Goal: Transaction & Acquisition: Purchase product/service

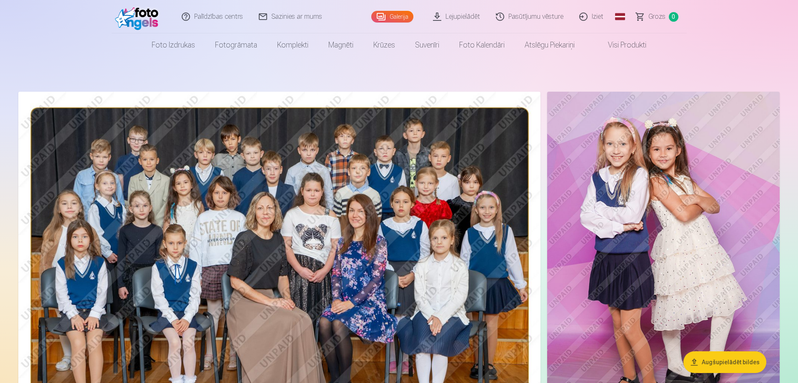
click at [145, 14] on img at bounding box center [139, 16] width 48 height 27
click at [391, 17] on link "Galerija" at bounding box center [392, 17] width 42 height 12
click at [597, 38] on link "Visi produkti" at bounding box center [621, 44] width 72 height 23
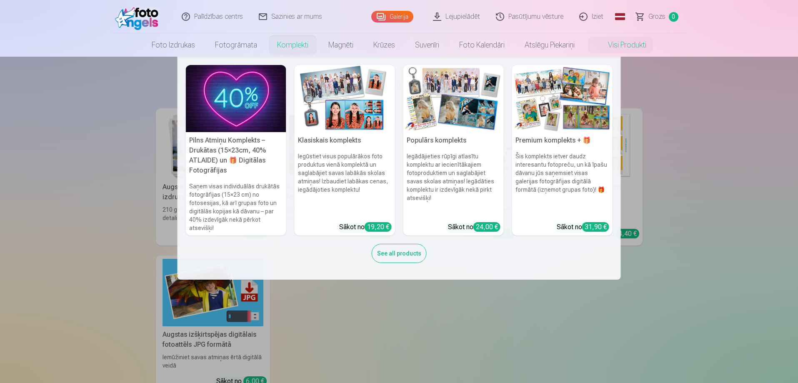
click at [292, 45] on link "Komplekti" at bounding box center [292, 44] width 51 height 23
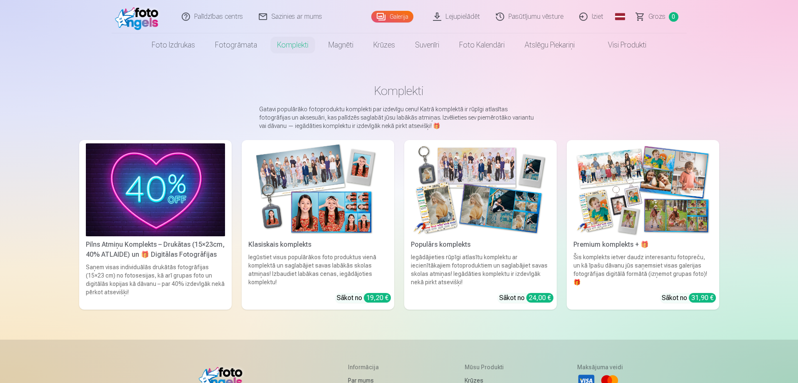
click at [141, 181] on img at bounding box center [155, 189] width 139 height 93
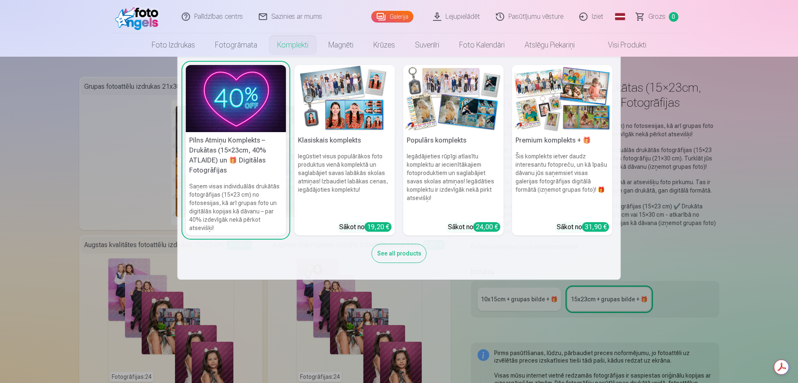
click at [278, 45] on link "Komplekti" at bounding box center [292, 44] width 51 height 23
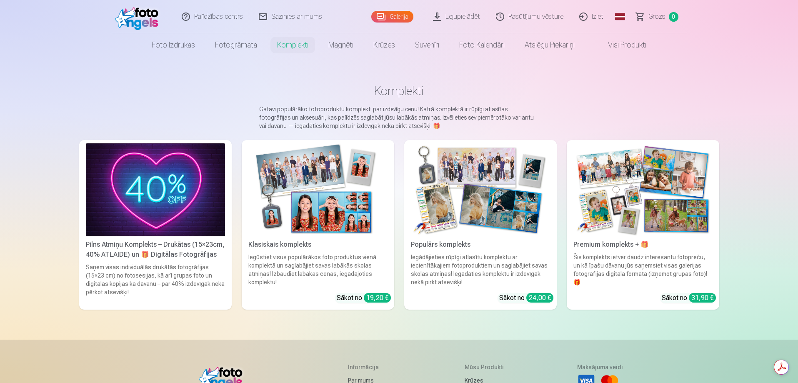
click at [675, 170] on img at bounding box center [643, 189] width 139 height 93
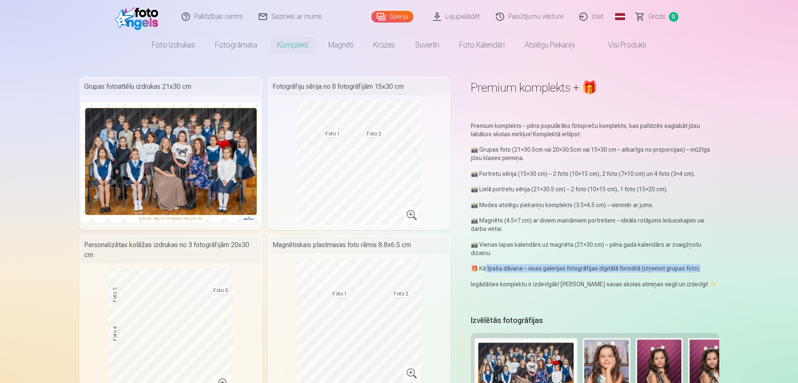
drag, startPoint x: 697, startPoint y: 268, endPoint x: 486, endPoint y: 272, distance: 211.4
click at [486, 272] on p "🎁 Kā īpaša dāvana – visas galerijas fotogrāfijas digitālā formātā (izņemot grup…" at bounding box center [595, 268] width 248 height 8
click at [295, 42] on link "Komplekti" at bounding box center [292, 44] width 51 height 23
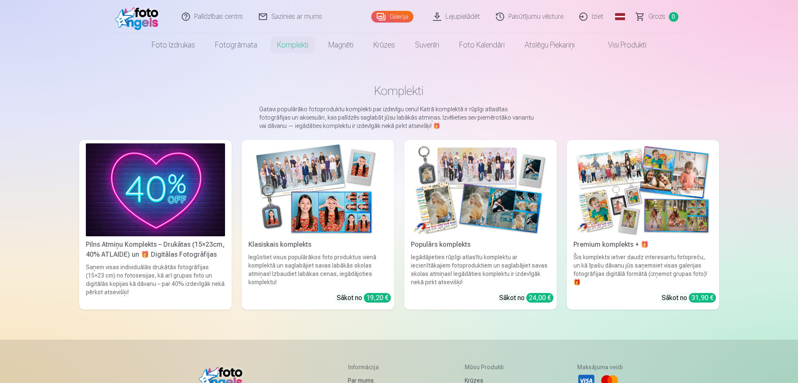
click at [610, 189] on img at bounding box center [643, 189] width 139 height 93
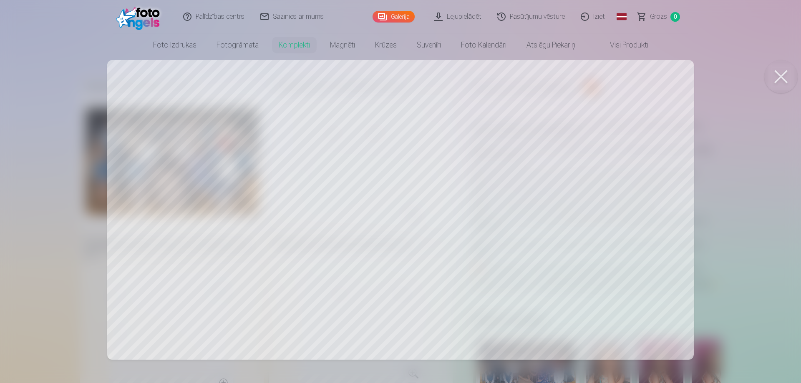
click at [383, 178] on div at bounding box center [400, 191] width 801 height 383
click at [412, 214] on div at bounding box center [400, 191] width 801 height 383
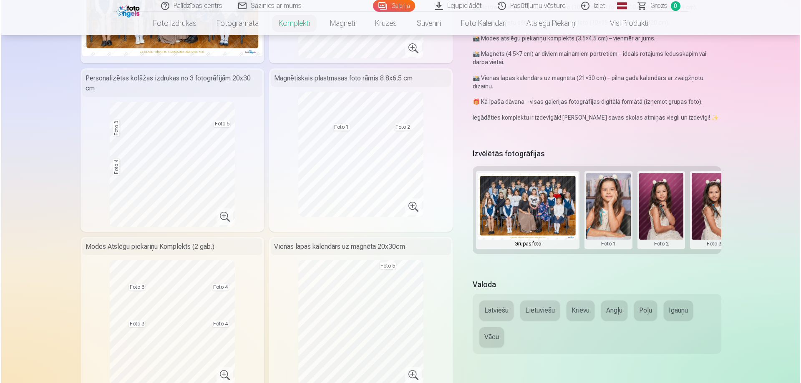
scroll to position [208, 0]
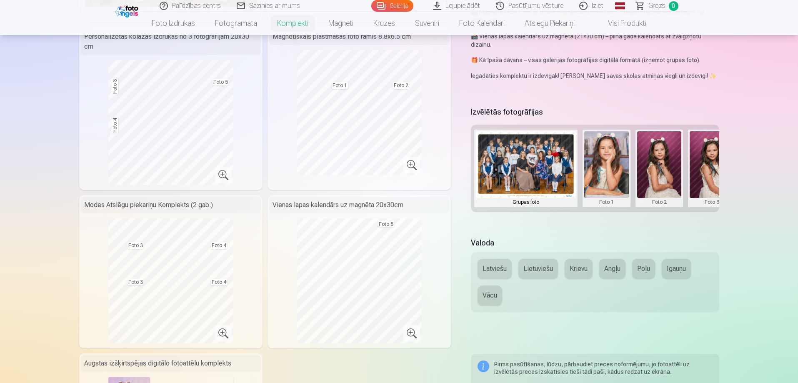
click at [491, 265] on button "Latviešu" at bounding box center [495, 269] width 34 height 20
click at [598, 172] on button at bounding box center [607, 168] width 45 height 74
drag, startPoint x: 616, startPoint y: 213, endPoint x: 636, endPoint y: 213, distance: 19.6
click at [636, 213] on div at bounding box center [399, 191] width 798 height 383
click at [607, 166] on button at bounding box center [607, 168] width 45 height 74
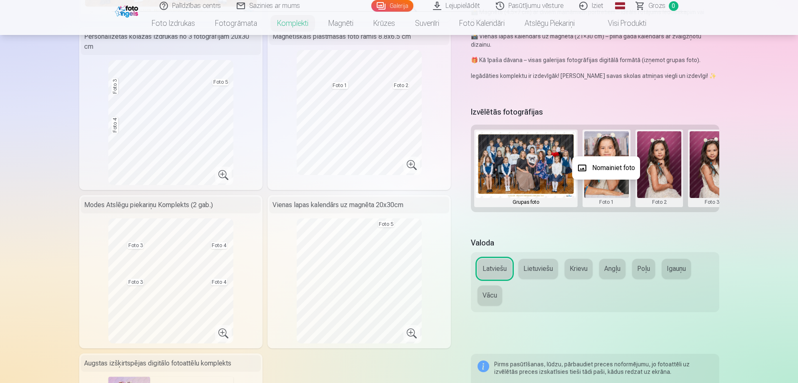
click at [600, 163] on button "Nomainiet foto" at bounding box center [606, 167] width 68 height 23
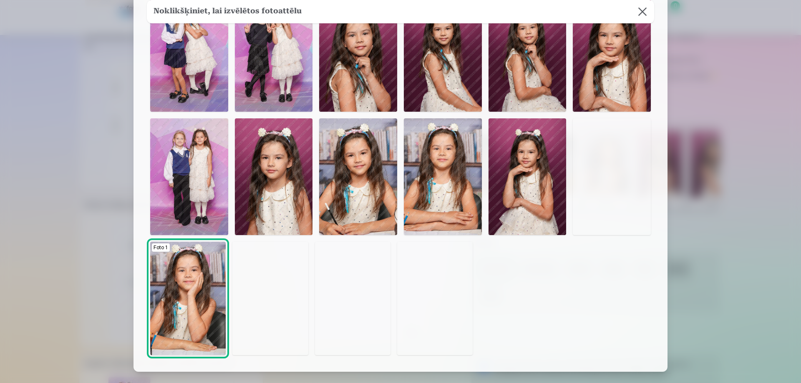
scroll to position [83, 0]
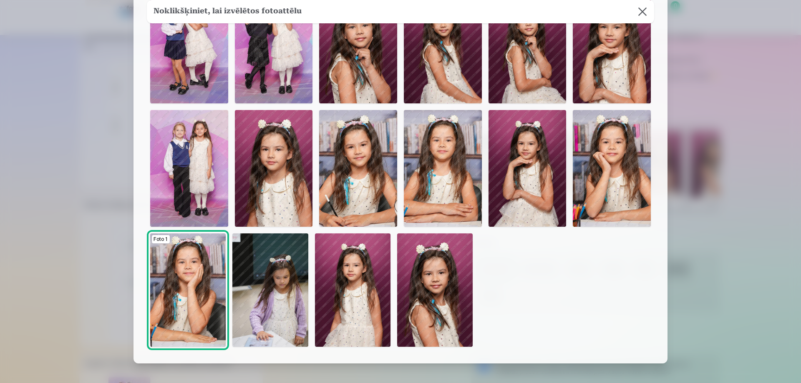
click at [373, 169] on img at bounding box center [358, 168] width 78 height 117
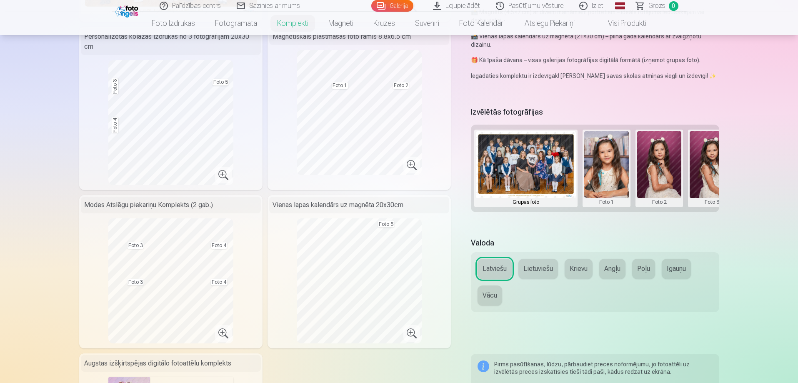
click at [666, 167] on button at bounding box center [659, 168] width 45 height 74
click at [666, 167] on button "Nomainiet foto" at bounding box center [659, 167] width 68 height 23
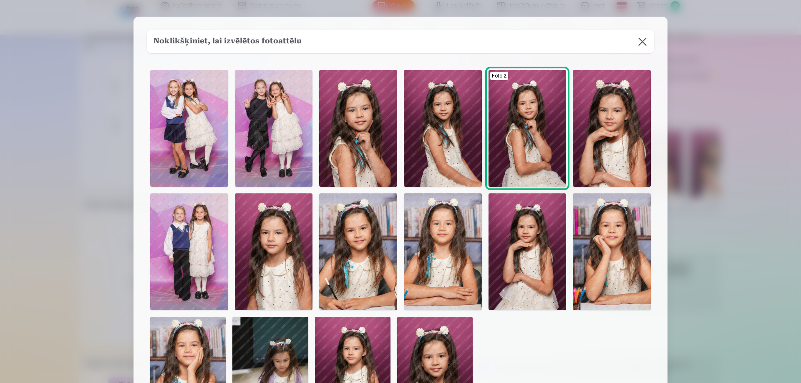
click at [445, 130] on img at bounding box center [443, 128] width 78 height 117
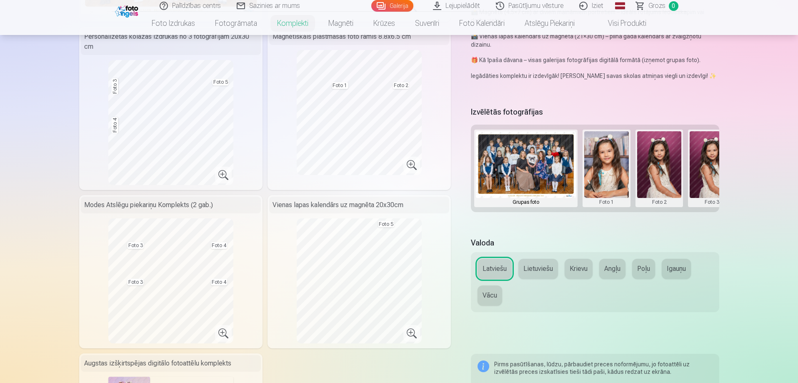
click at [709, 175] on button at bounding box center [712, 168] width 45 height 74
click at [710, 164] on button "Nomainiet foto" at bounding box center [712, 167] width 68 height 23
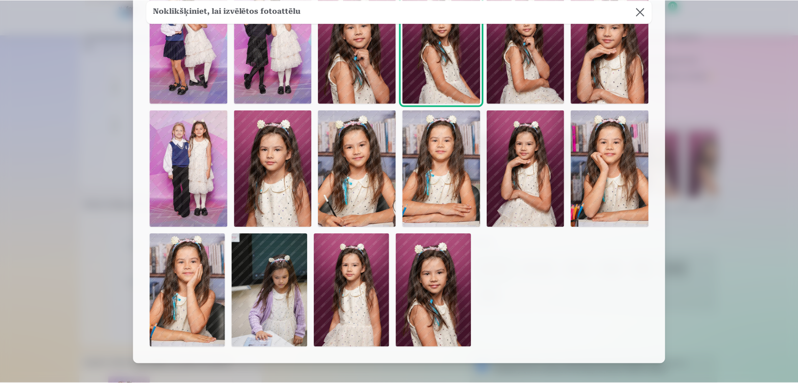
scroll to position [42, 0]
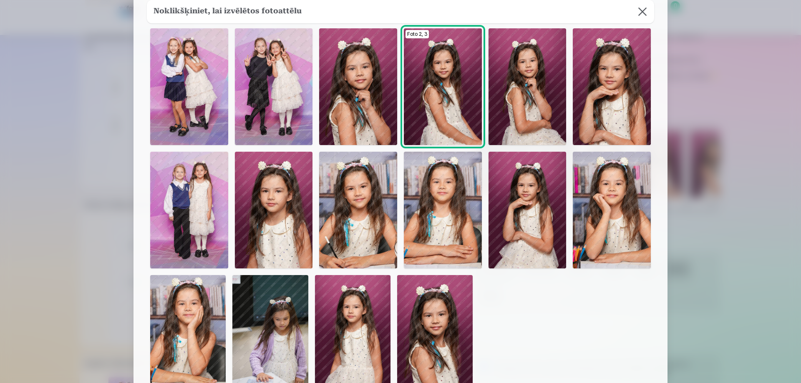
click at [518, 241] on img at bounding box center [527, 210] width 78 height 117
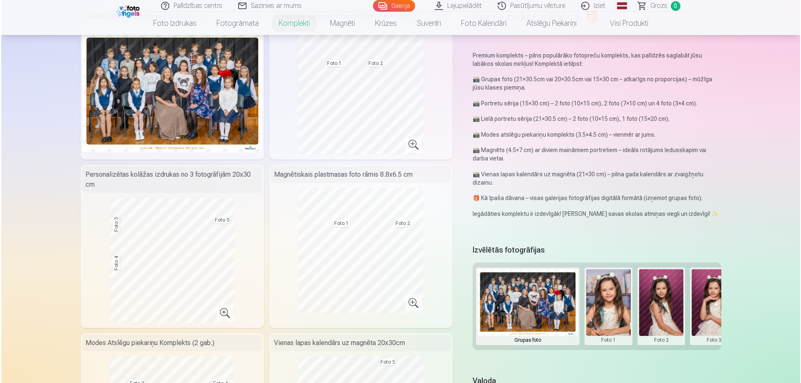
scroll to position [83, 0]
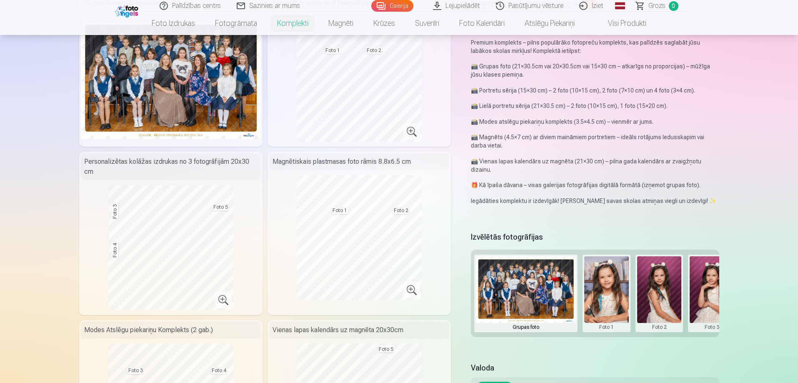
click at [662, 299] on button at bounding box center [659, 293] width 45 height 74
click at [660, 296] on button "Nomainiet foto" at bounding box center [659, 292] width 68 height 23
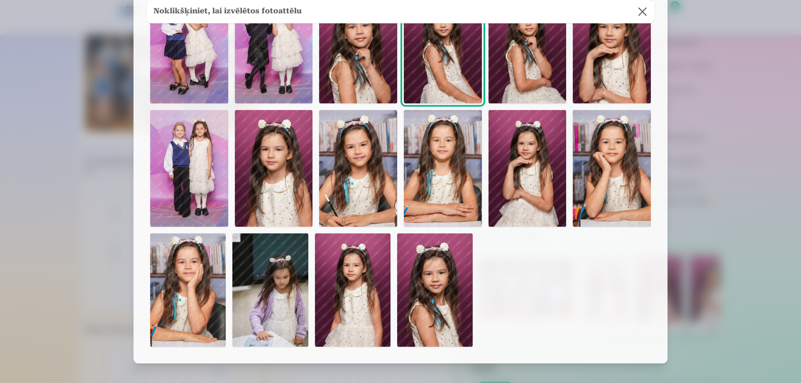
click at [537, 180] on img at bounding box center [527, 168] width 78 height 117
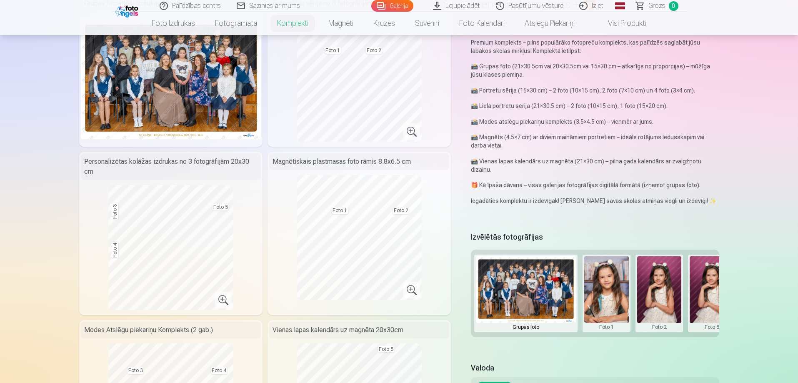
click at [704, 284] on button at bounding box center [712, 293] width 45 height 74
click at [704, 291] on button "Nomainiet foto" at bounding box center [712, 292] width 68 height 23
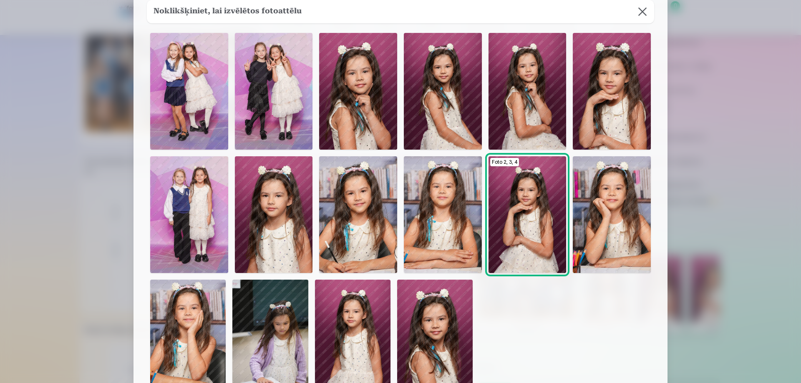
scroll to position [0, 0]
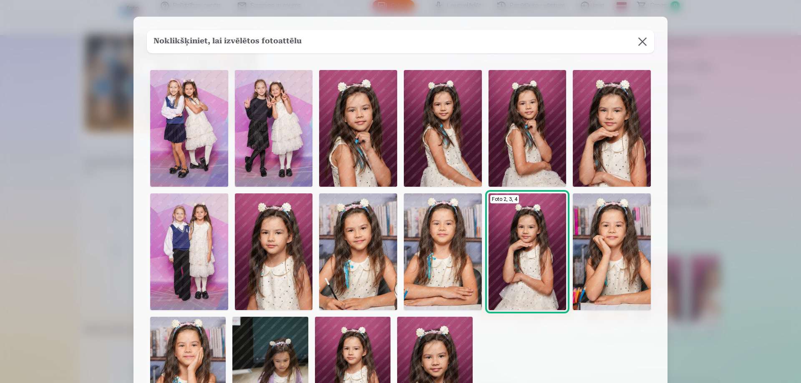
click at [644, 40] on button at bounding box center [641, 41] width 23 height 23
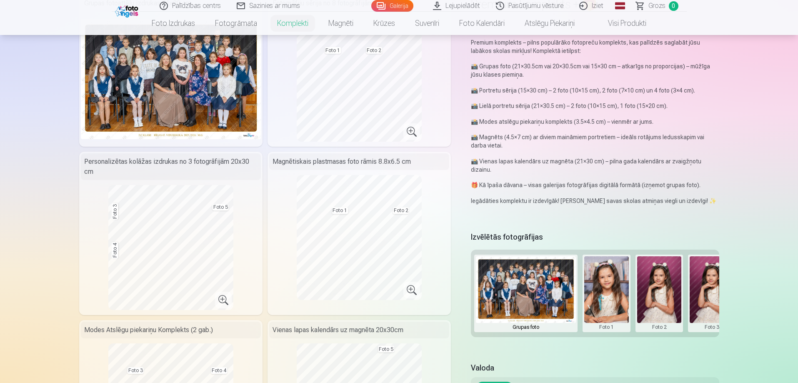
click at [706, 286] on button at bounding box center [712, 293] width 45 height 74
click at [708, 289] on button "Nomainiet foto" at bounding box center [712, 292] width 68 height 23
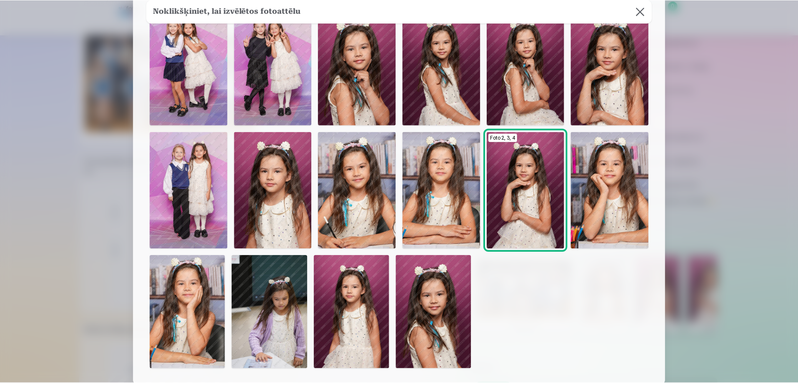
scroll to position [42, 0]
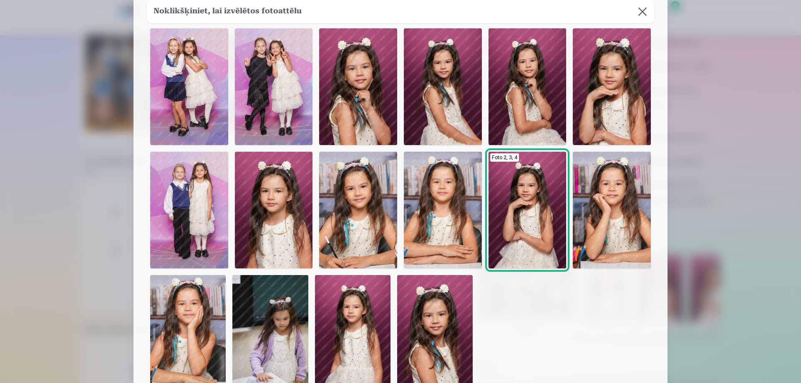
click at [453, 88] on img at bounding box center [443, 86] width 78 height 117
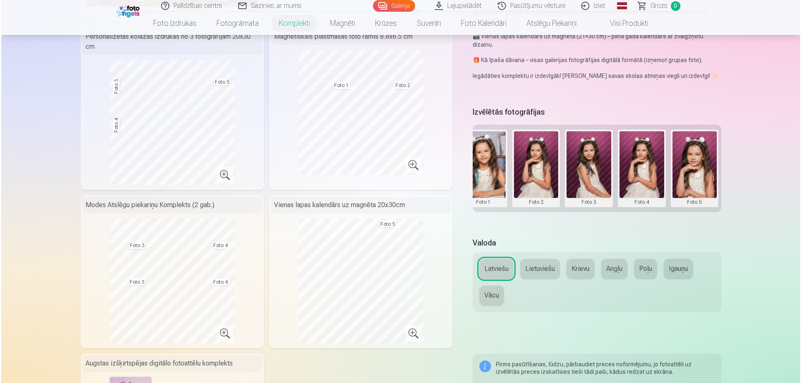
scroll to position [0, 125]
click at [591, 176] on button at bounding box center [587, 168] width 45 height 74
click at [591, 171] on button "Nomainiet foto" at bounding box center [587, 167] width 68 height 23
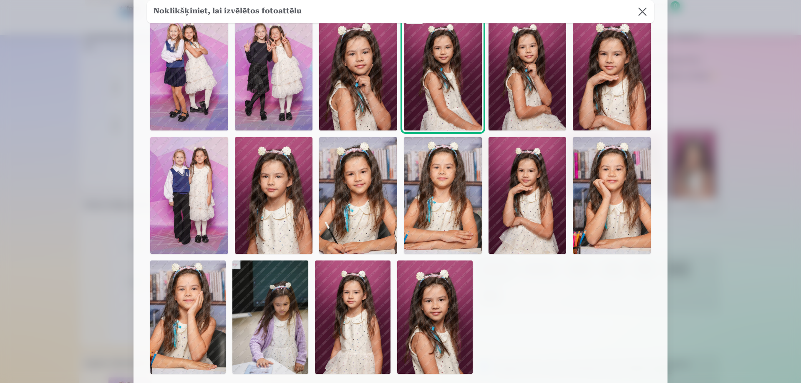
scroll to position [42, 0]
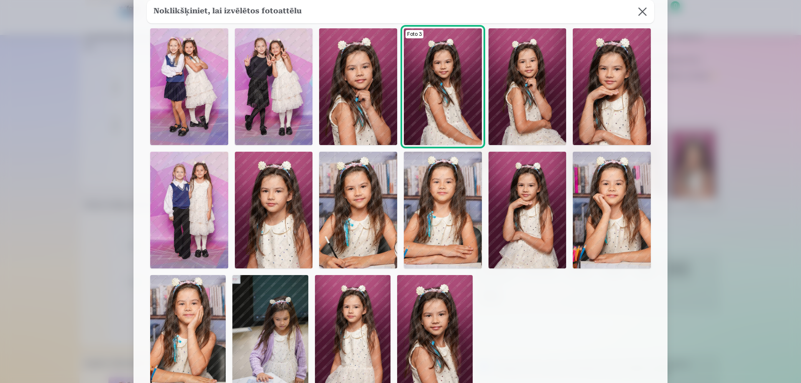
click at [373, 224] on img at bounding box center [358, 210] width 78 height 117
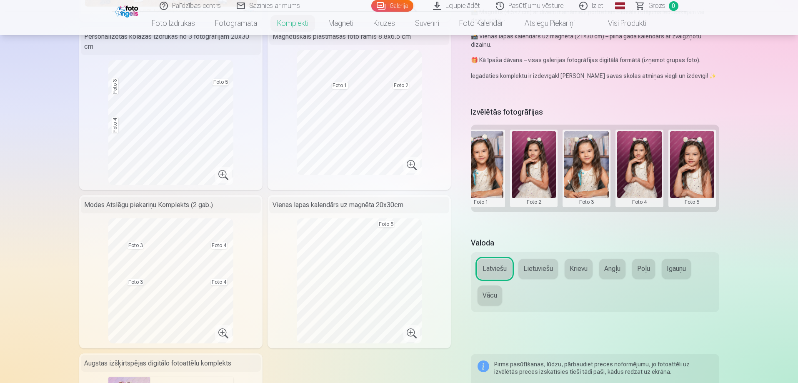
click at [640, 172] on button at bounding box center [639, 168] width 45 height 74
click at [640, 172] on button "Nomainiet foto" at bounding box center [639, 167] width 68 height 23
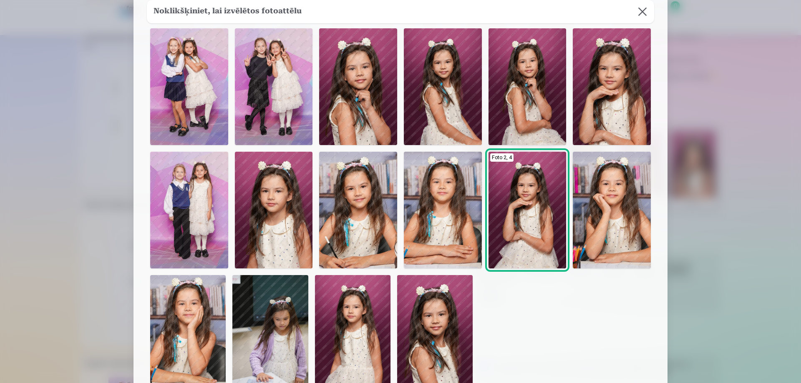
scroll to position [83, 0]
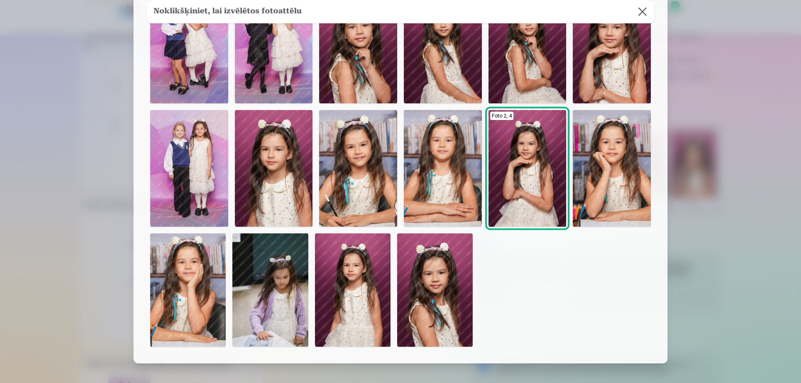
click at [592, 172] on img at bounding box center [611, 168] width 78 height 117
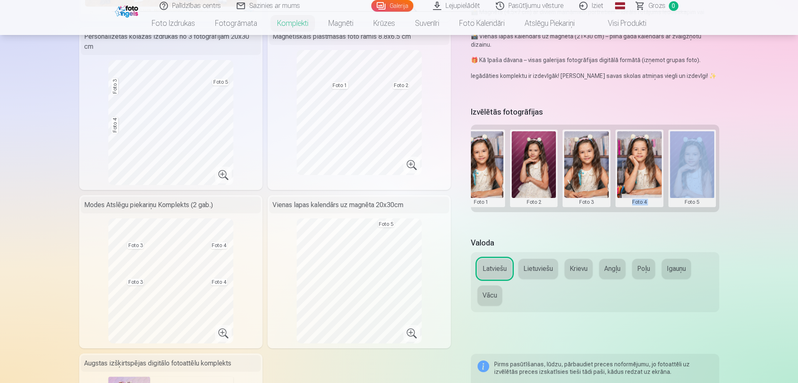
drag, startPoint x: 631, startPoint y: 211, endPoint x: 675, endPoint y: 214, distance: 43.9
click at [675, 214] on div "Izvēlētās fotogrāfijas Grupas foto Foto 1 Foto 2 Foto 3 Foto 4 Foto 5" at bounding box center [595, 166] width 248 height 123
click at [702, 166] on button at bounding box center [692, 168] width 45 height 74
click at [705, 166] on button "Nomainiet foto" at bounding box center [692, 167] width 68 height 23
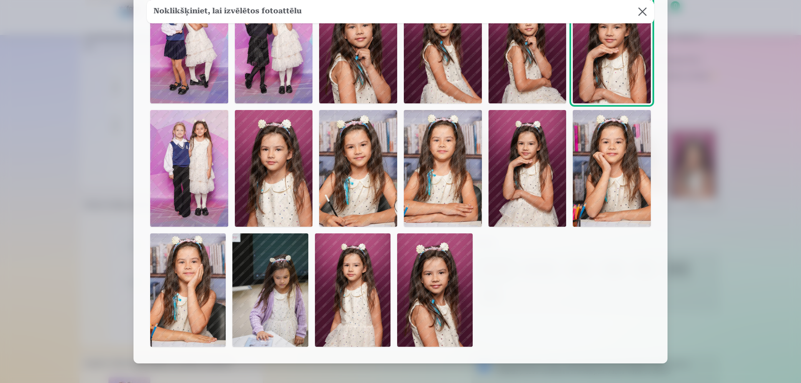
click at [351, 166] on img at bounding box center [358, 168] width 78 height 117
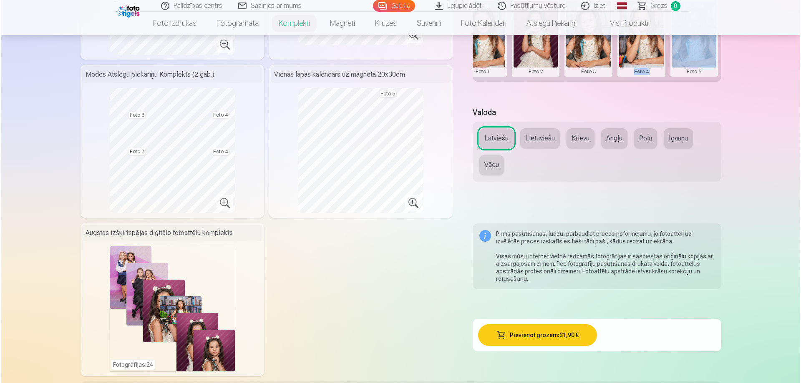
scroll to position [375, 0]
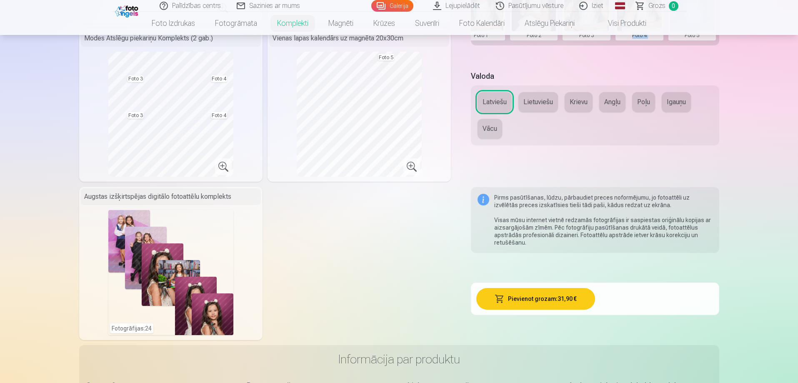
click at [545, 306] on button "Pievienot grozam : 31,90 €" at bounding box center [536, 299] width 119 height 22
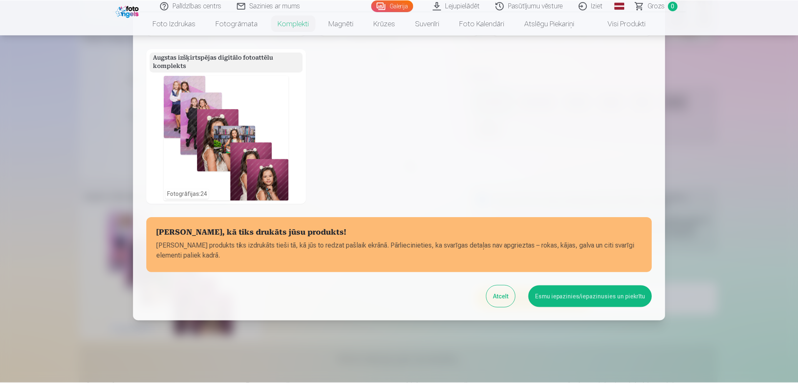
scroll to position [264, 0]
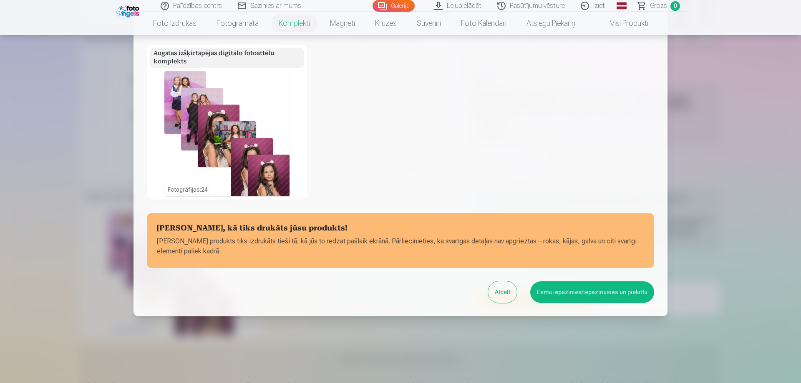
click at [581, 289] on button "Esmu iepazinies/iepazinusies un piekrītu" at bounding box center [592, 292] width 124 height 22
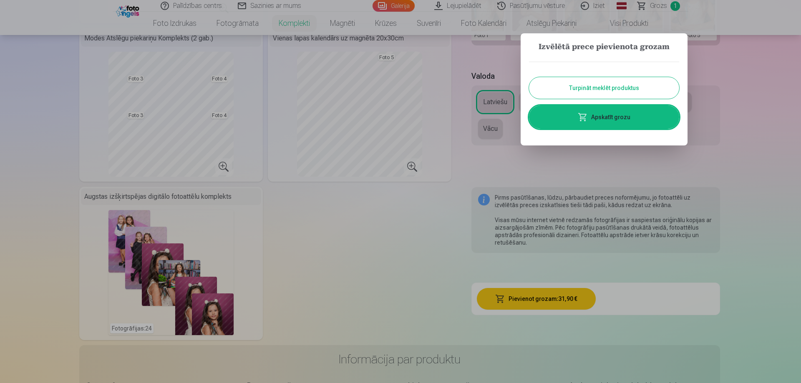
click at [378, 243] on div at bounding box center [400, 191] width 801 height 383
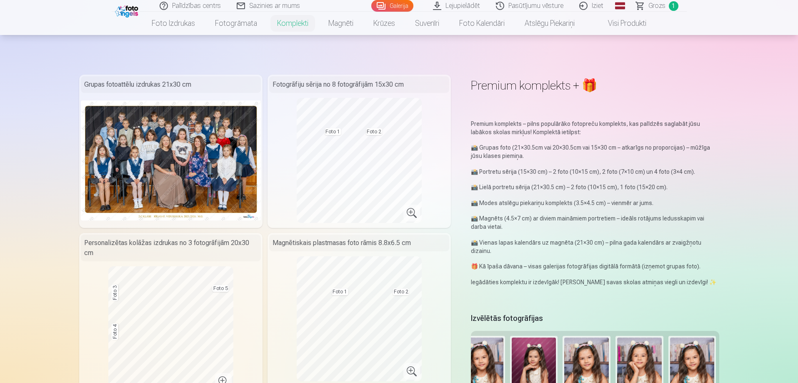
scroll to position [0, 0]
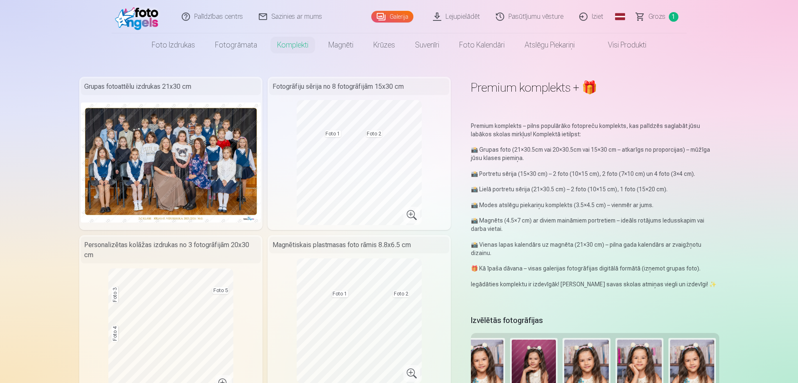
click at [640, 44] on link "Visi produkti" at bounding box center [621, 44] width 72 height 23
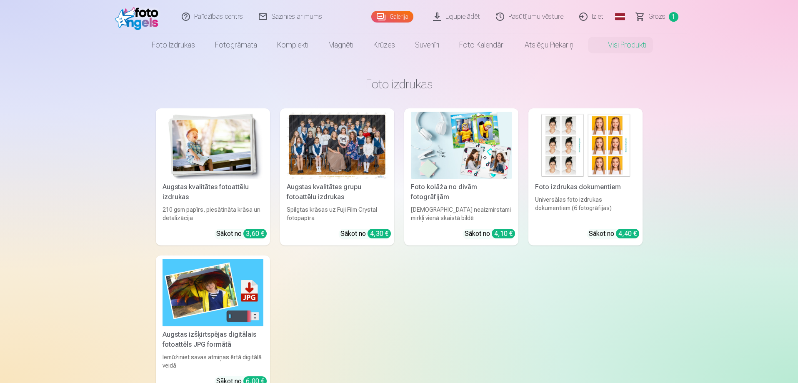
click at [210, 143] on img at bounding box center [213, 145] width 101 height 67
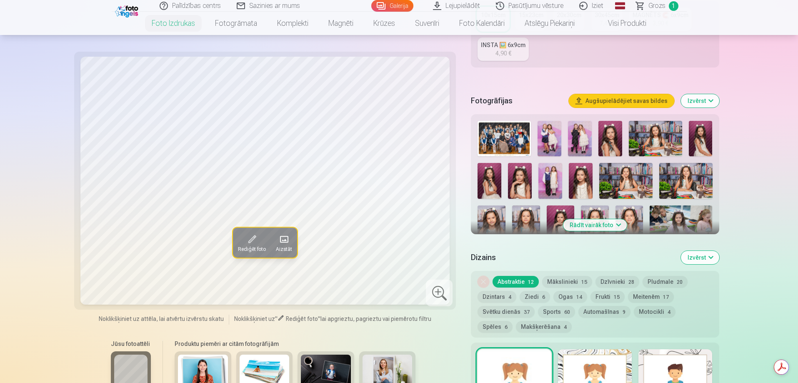
scroll to position [208, 0]
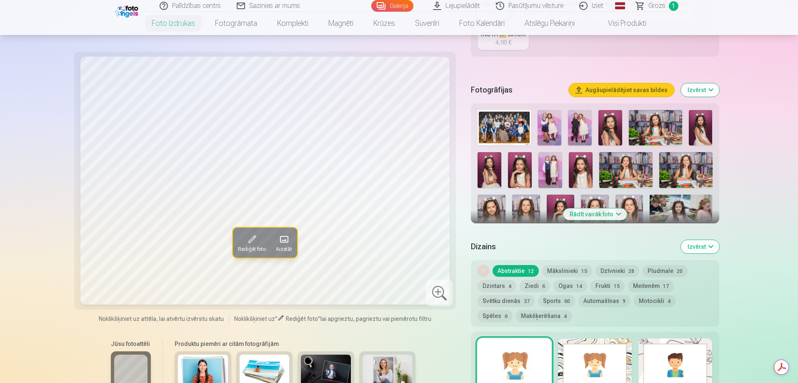
click at [257, 242] on span at bounding box center [251, 239] width 13 height 13
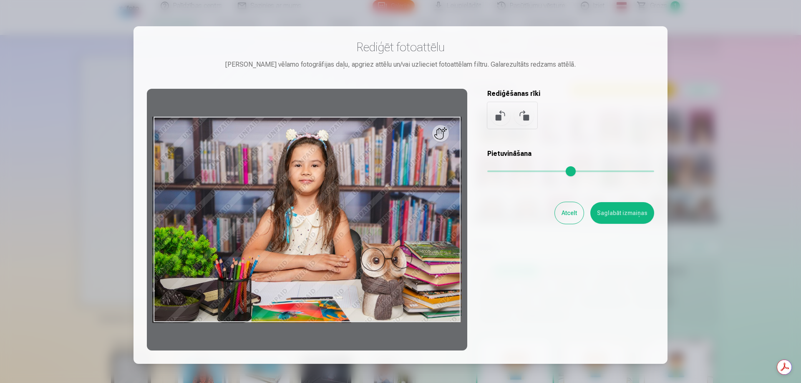
click at [565, 214] on button "Atcelt" at bounding box center [569, 213] width 29 height 22
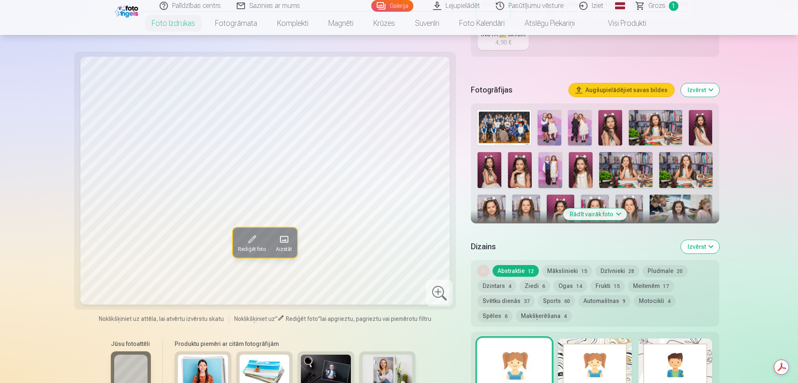
click at [291, 248] on span "Aizstāt" at bounding box center [284, 249] width 16 height 7
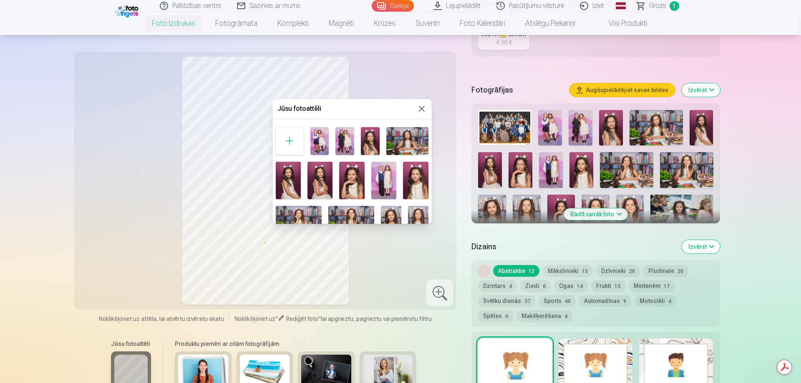
click at [382, 180] on img at bounding box center [383, 181] width 25 height 38
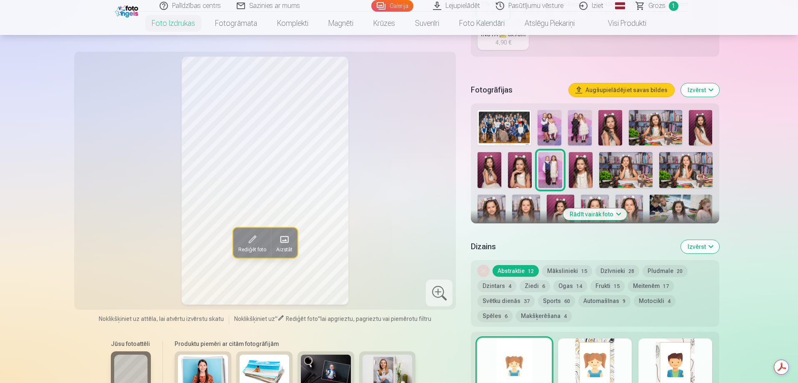
click at [563, 267] on button "Mākslinieki 15" at bounding box center [567, 271] width 50 height 12
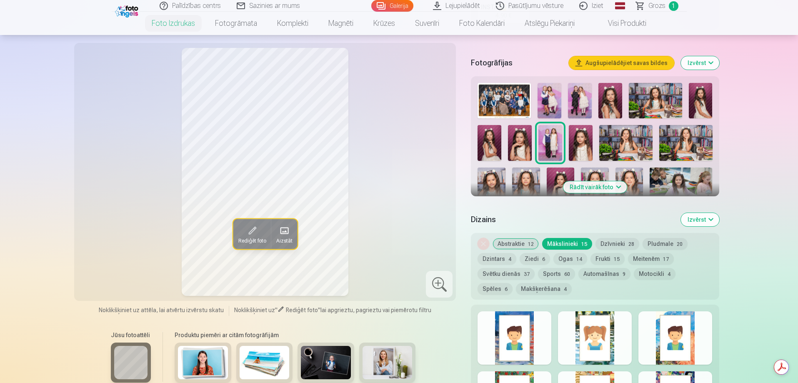
scroll to position [250, 0]
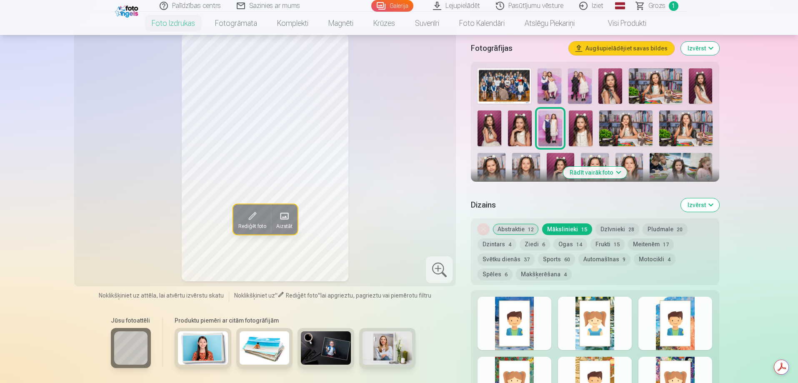
click at [514, 330] on div at bounding box center [515, 323] width 74 height 53
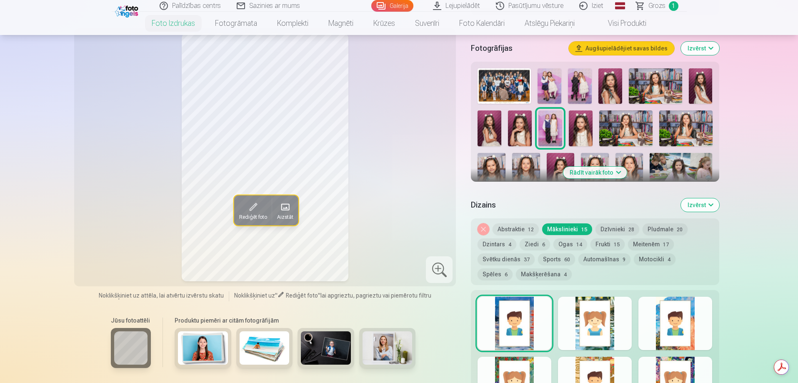
click at [604, 329] on div at bounding box center [595, 323] width 74 height 53
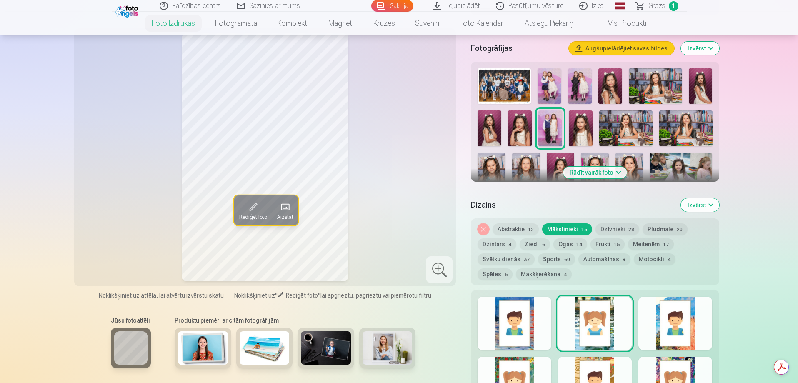
click at [673, 325] on div at bounding box center [676, 323] width 74 height 53
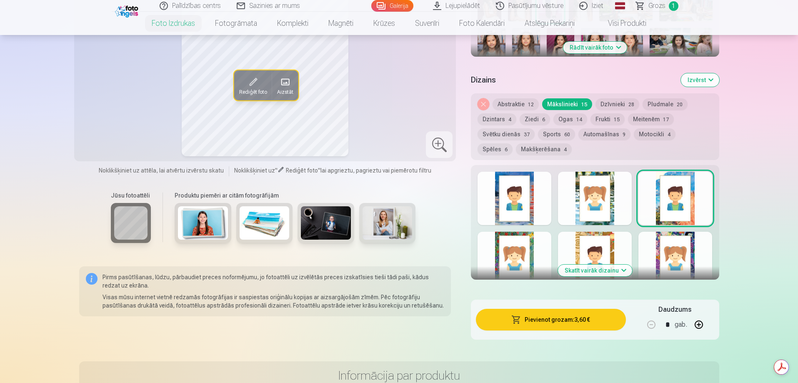
scroll to position [417, 0]
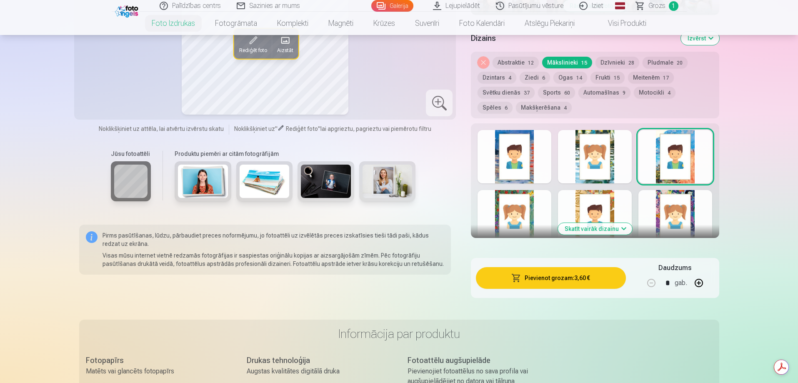
click at [586, 230] on button "Skatīt vairāk dizainu" at bounding box center [595, 229] width 74 height 12
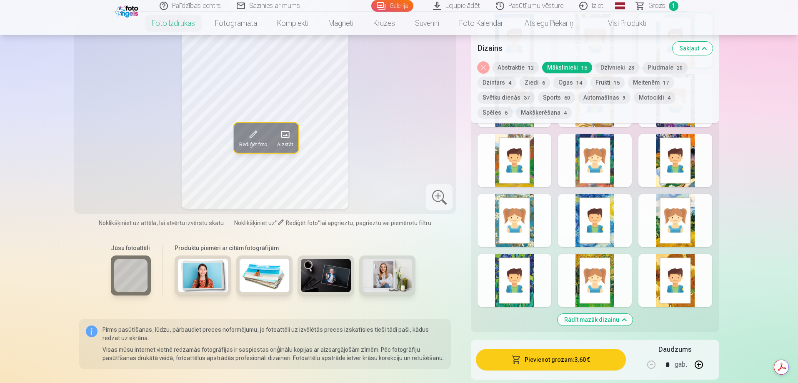
scroll to position [542, 0]
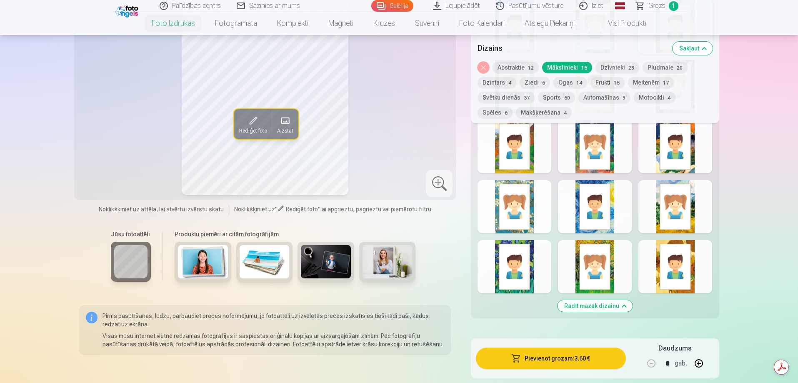
click at [527, 266] on div at bounding box center [515, 266] width 74 height 53
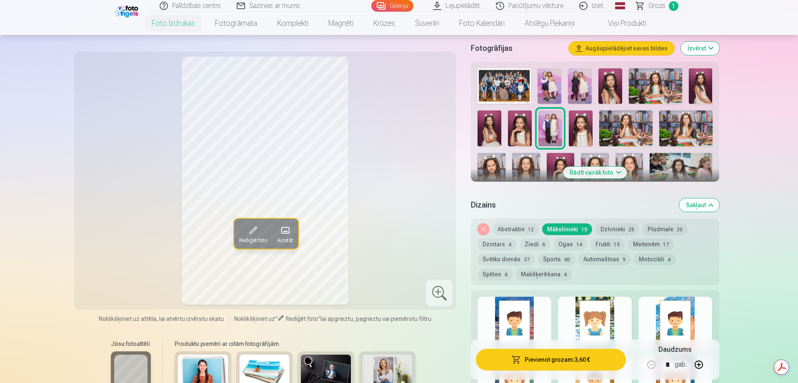
scroll to position [292, 0]
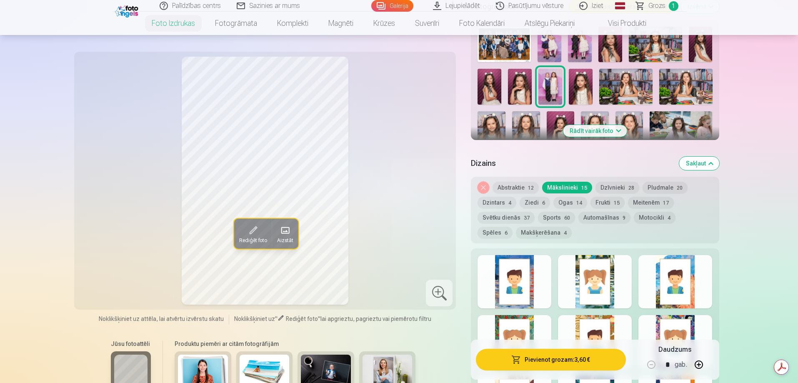
click at [573, 201] on button "Ogas 14" at bounding box center [571, 203] width 34 height 12
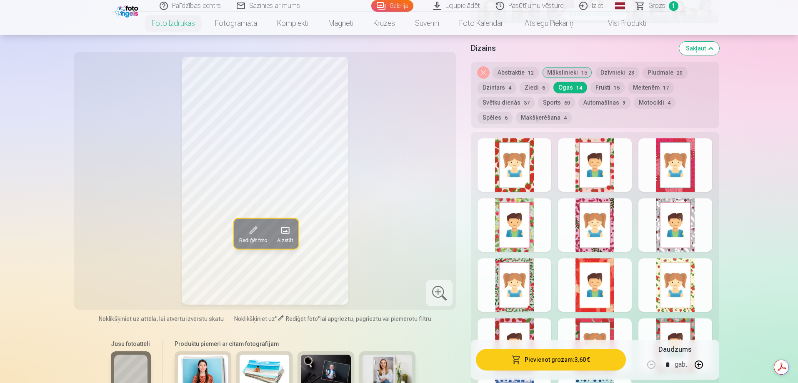
scroll to position [417, 0]
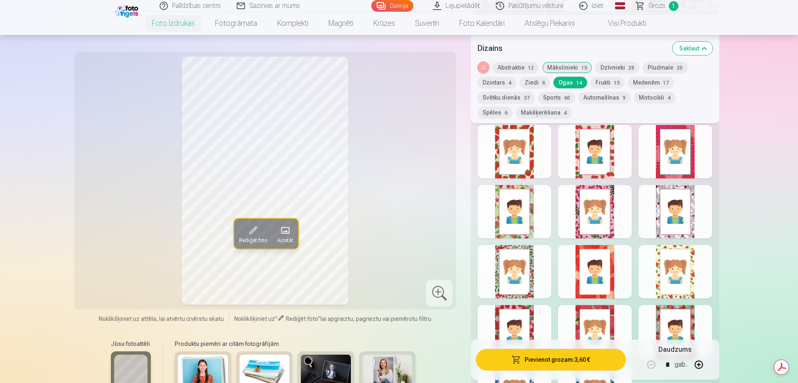
click at [676, 284] on div at bounding box center [676, 271] width 74 height 53
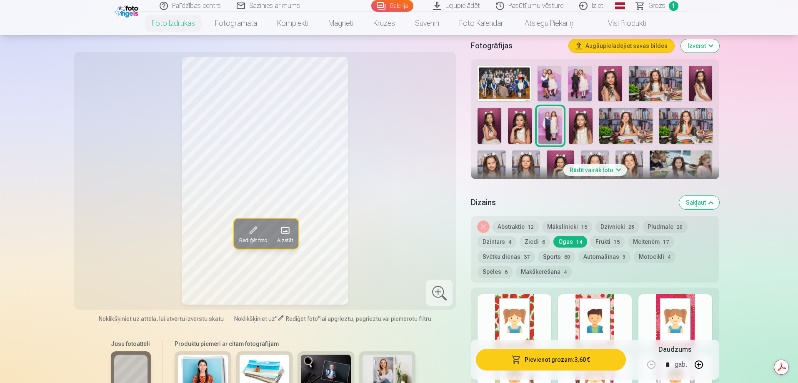
scroll to position [208, 0]
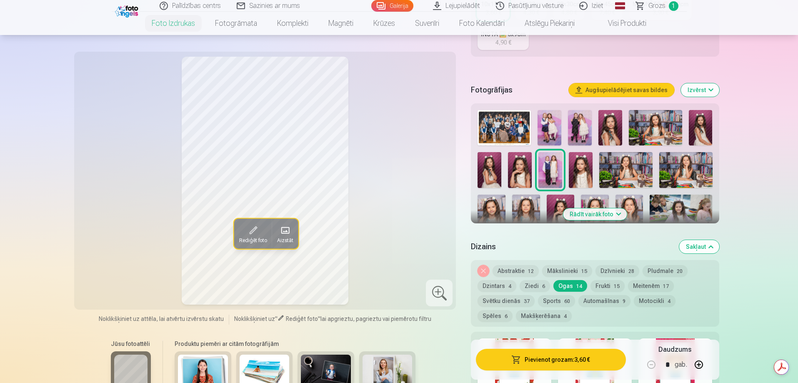
click at [487, 272] on button "Noņemiet dizainu" at bounding box center [484, 271] width 12 height 12
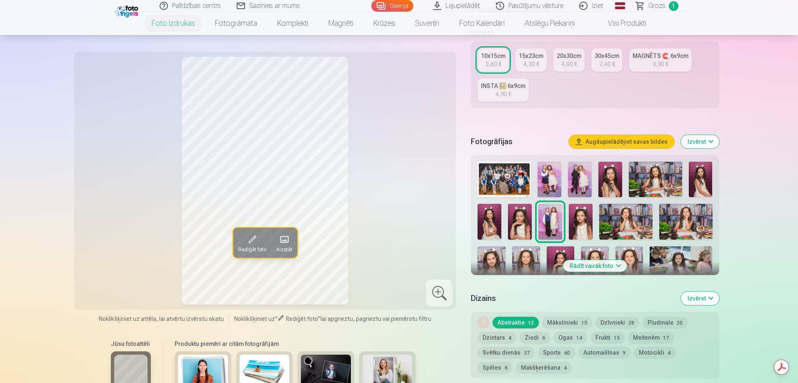
scroll to position [153, 0]
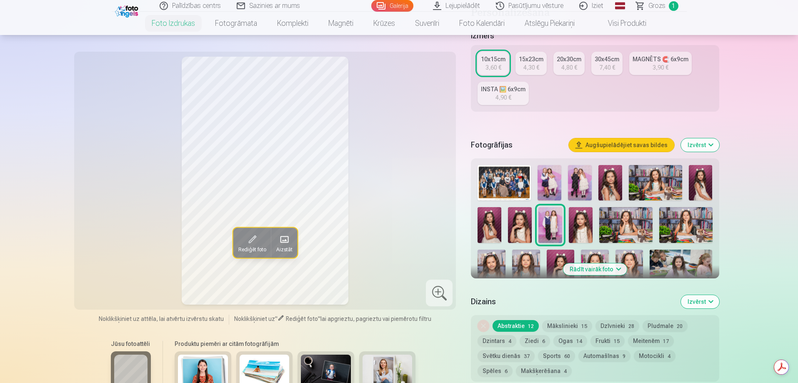
click at [658, 8] on span "Grozs" at bounding box center [657, 6] width 17 height 10
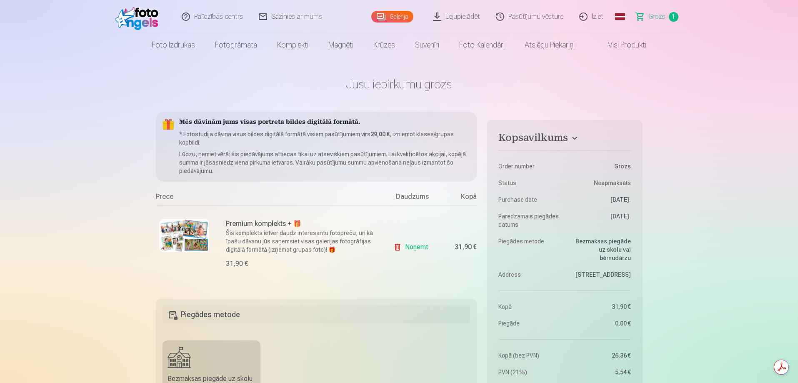
click at [406, 17] on link "Galerija" at bounding box center [392, 17] width 42 height 12
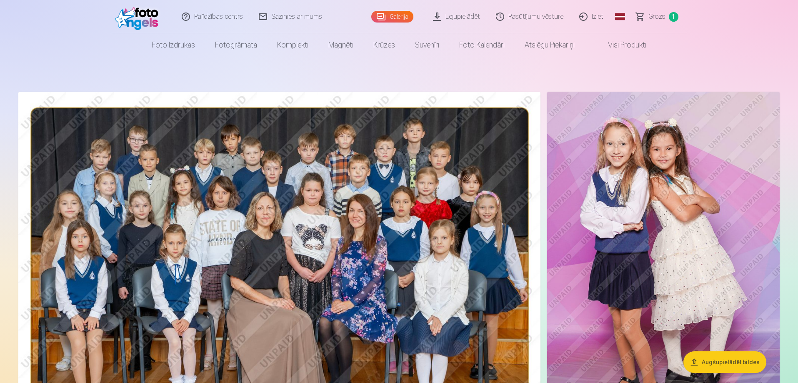
click at [657, 20] on span "Grozs" at bounding box center [657, 17] width 17 height 10
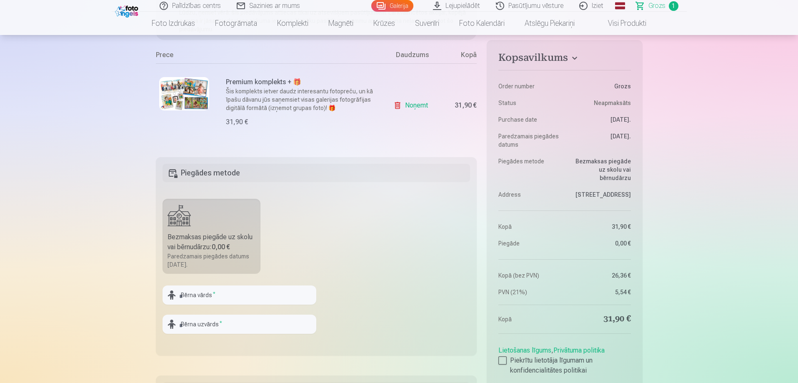
scroll to position [208, 0]
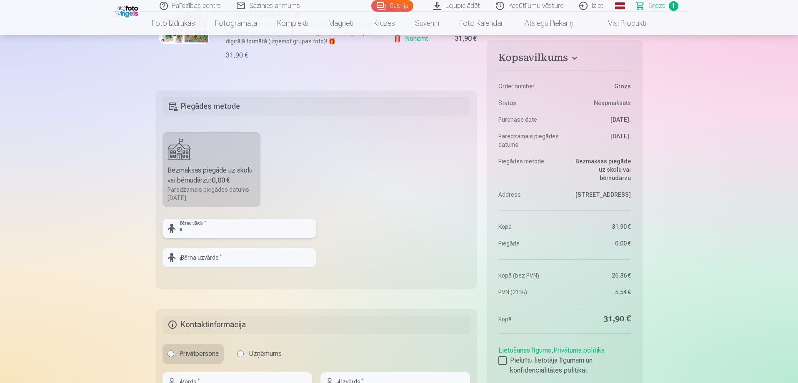
click at [246, 229] on input "text" at bounding box center [240, 228] width 154 height 19
type input "*****"
click at [243, 253] on input "text" at bounding box center [240, 257] width 154 height 19
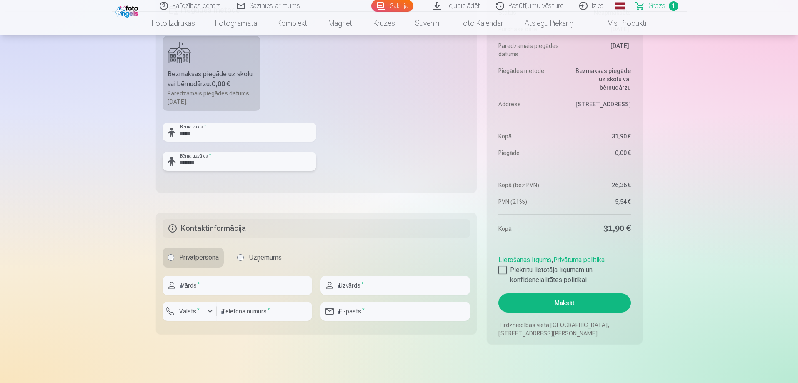
scroll to position [334, 0]
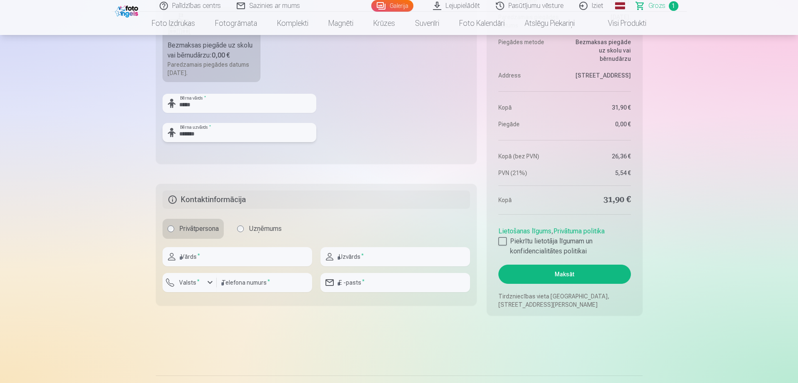
type input "*******"
click at [238, 261] on input "text" at bounding box center [238, 256] width 150 height 19
type input "*****"
click at [391, 258] on input "text" at bounding box center [396, 256] width 150 height 19
type input "*******"
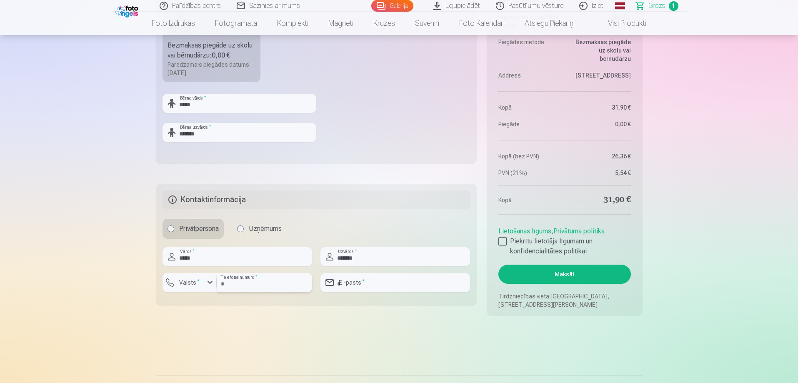
click at [250, 281] on input "number" at bounding box center [264, 282] width 95 height 19
type input "********"
click at [363, 282] on input "email" at bounding box center [396, 282] width 150 height 19
type input "**********"
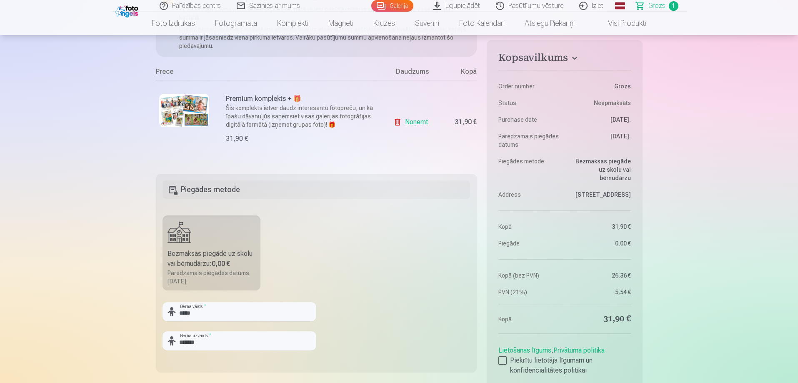
scroll to position [167, 0]
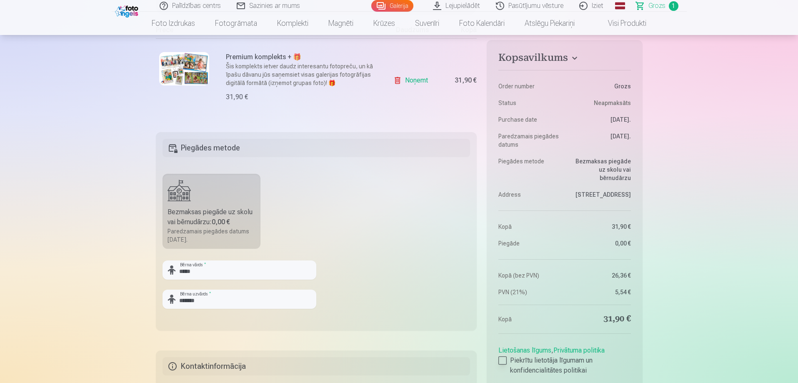
click at [509, 361] on label "Piekrītu lietotāja līgumam un konfidencialitātes politikai" at bounding box center [565, 366] width 132 height 20
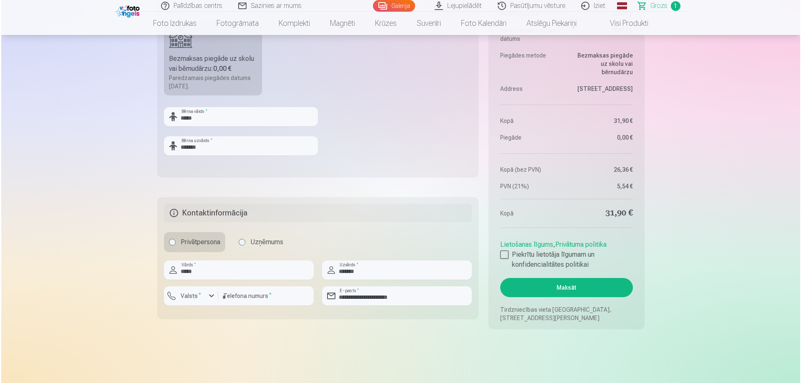
scroll to position [375, 0]
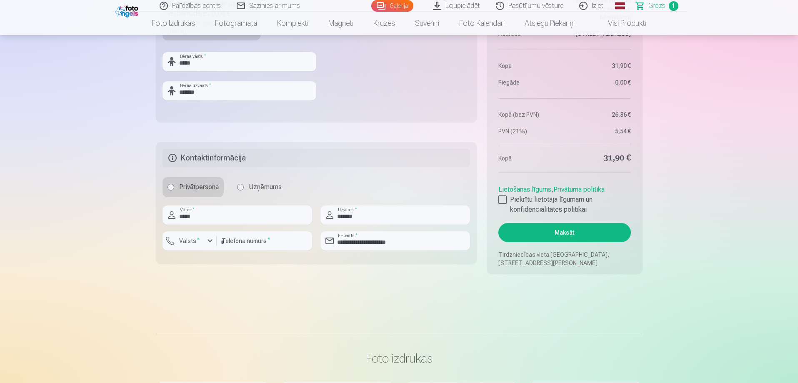
click at [596, 236] on button "Maksāt" at bounding box center [565, 232] width 132 height 19
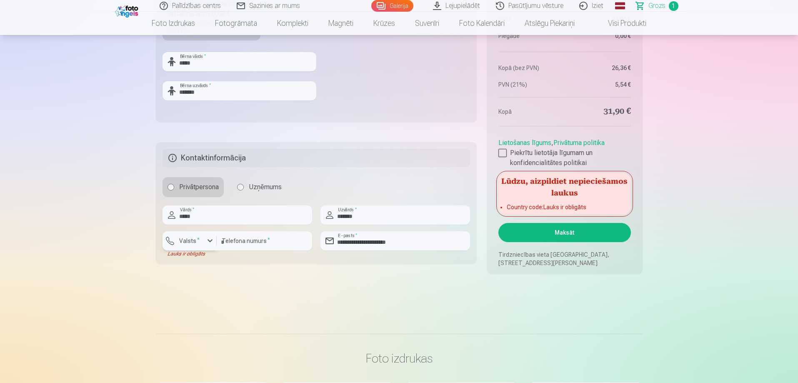
click at [206, 243] on div "button" at bounding box center [210, 241] width 10 height 10
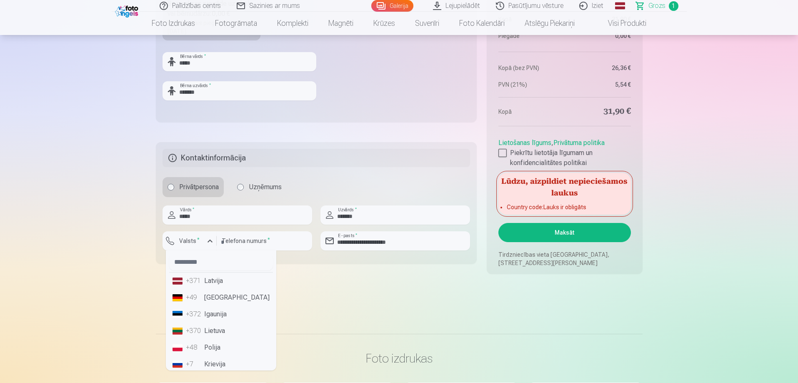
click at [211, 281] on li "+371 Latvija" at bounding box center [221, 281] width 104 height 17
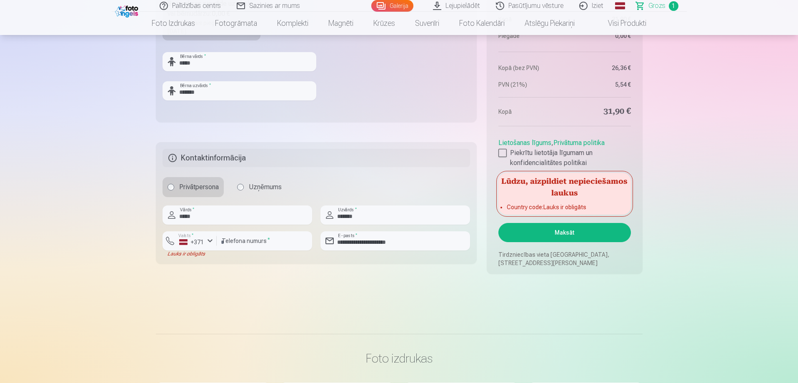
click at [565, 236] on button "Maksāt" at bounding box center [565, 232] width 132 height 19
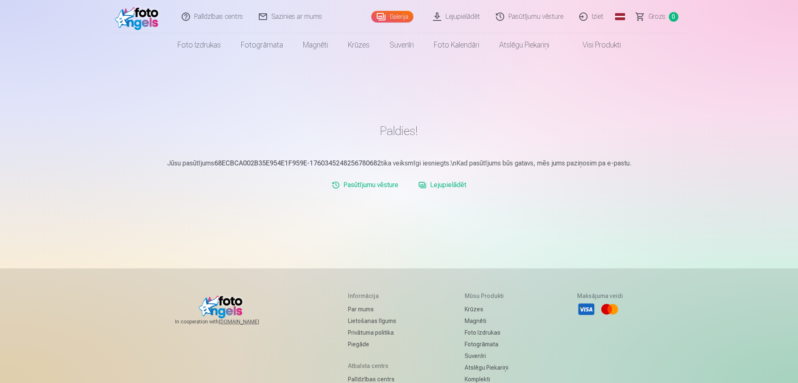
click at [450, 186] on link "Lejupielādēt" at bounding box center [442, 185] width 55 height 17
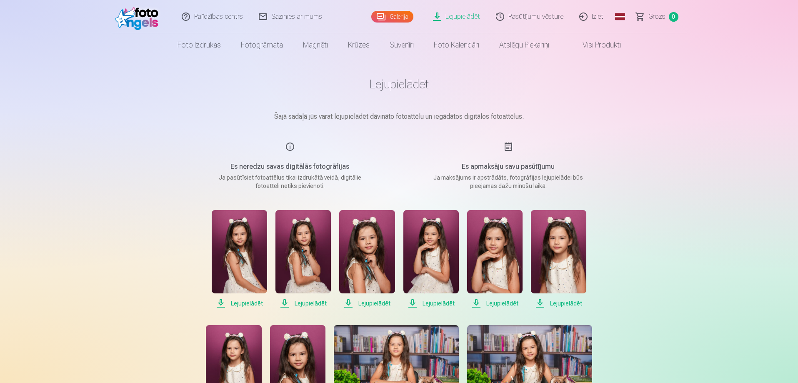
click at [463, 19] on link "Lejupielādēt" at bounding box center [457, 16] width 63 height 33
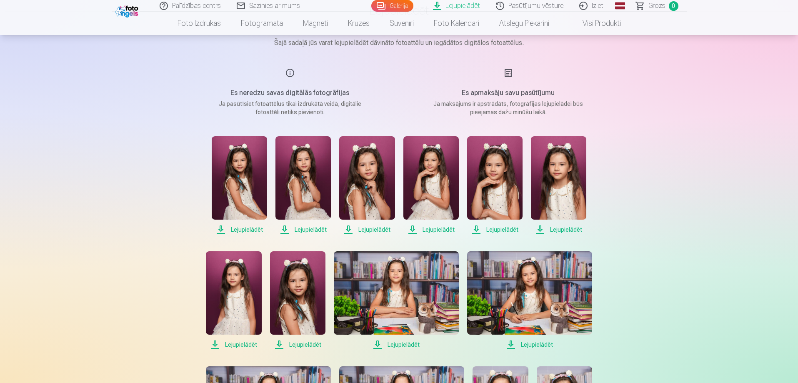
scroll to position [83, 0]
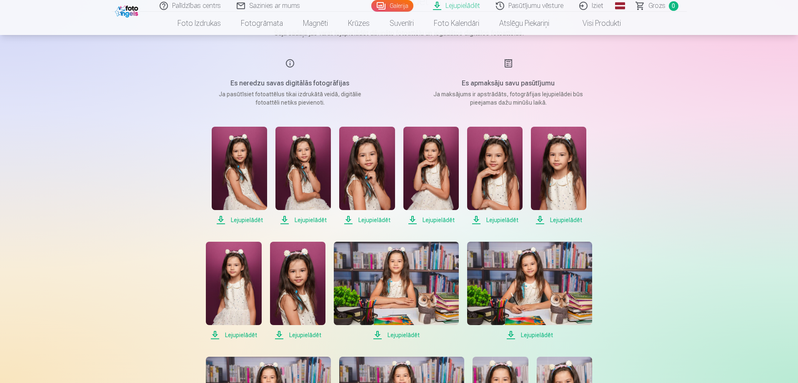
click at [248, 222] on span "Lejupielādēt" at bounding box center [239, 220] width 55 height 10
click at [310, 221] on span "Lejupielādēt" at bounding box center [303, 220] width 55 height 10
click at [369, 219] on span "Lejupielādēt" at bounding box center [366, 220] width 55 height 10
click at [439, 221] on span "Lejupielādēt" at bounding box center [431, 220] width 55 height 10
click at [493, 220] on span "Lejupielādēt" at bounding box center [494, 220] width 55 height 10
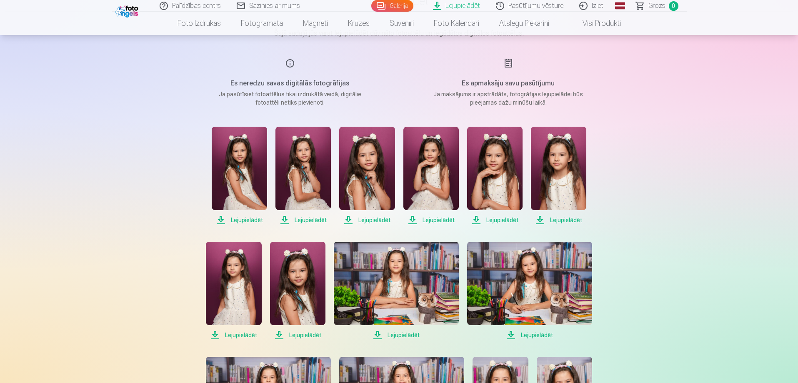
click at [549, 221] on span "Lejupielādēt" at bounding box center [558, 220] width 55 height 10
click at [233, 334] on span "Lejupielādēt" at bounding box center [233, 335] width 55 height 10
click at [294, 336] on span "Lejupielādēt" at bounding box center [297, 335] width 55 height 10
click at [396, 335] on span "Lejupielādēt" at bounding box center [396, 335] width 125 height 10
click at [526, 334] on span "Lejupielādēt" at bounding box center [529, 335] width 125 height 10
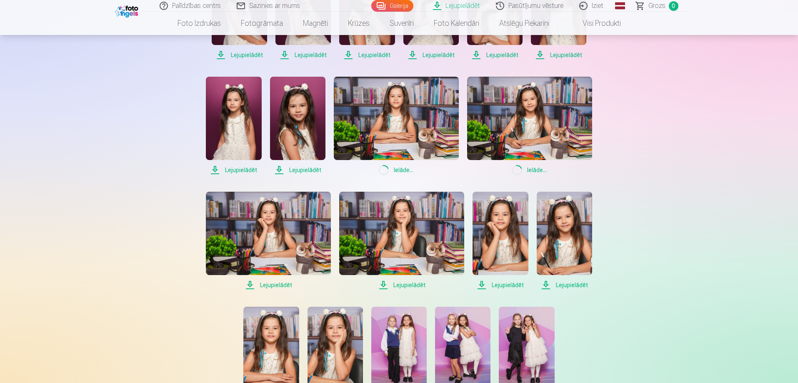
scroll to position [250, 0]
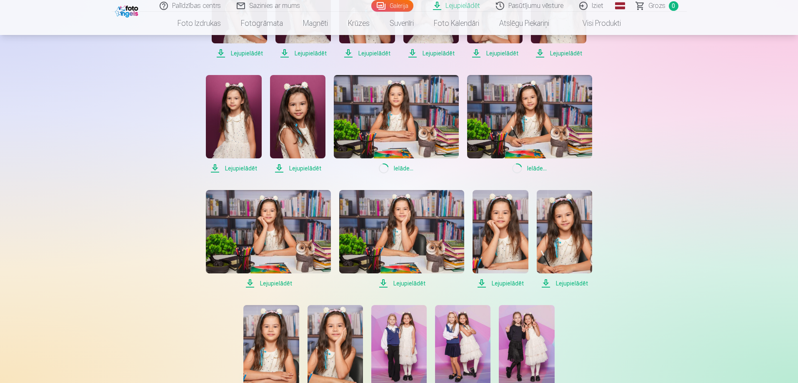
click at [280, 281] on span "Lejupielādēt" at bounding box center [268, 284] width 125 height 10
click at [401, 282] on span "Lejupielādēt" at bounding box center [401, 284] width 125 height 10
click at [493, 282] on span "Lejupielādēt" at bounding box center [500, 284] width 55 height 10
click at [551, 281] on span "Lejupielādēt" at bounding box center [564, 284] width 55 height 10
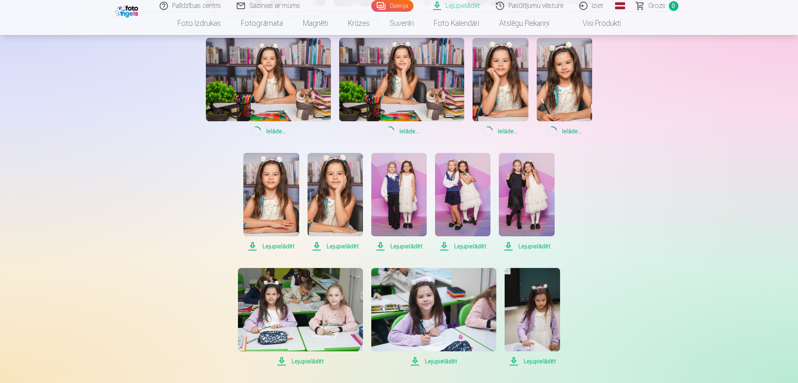
scroll to position [417, 0]
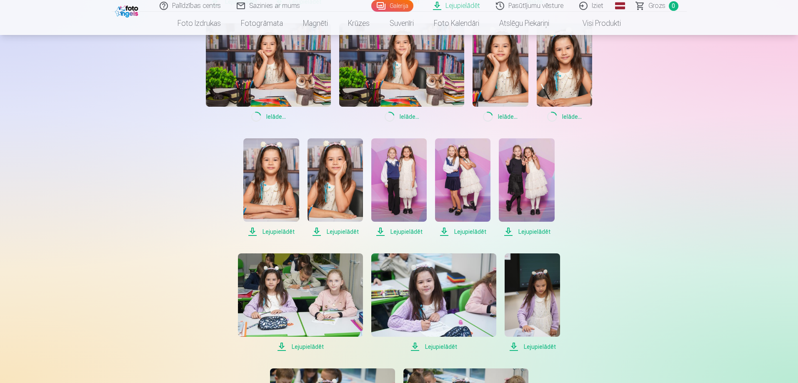
click at [267, 231] on span "Lejupielādēt" at bounding box center [270, 232] width 55 height 10
click at [341, 232] on span "Lejupielādēt" at bounding box center [335, 232] width 55 height 10
click at [401, 233] on span "Lejupielādēt" at bounding box center [398, 232] width 55 height 10
click at [470, 232] on span "Lejupielādēt" at bounding box center [462, 232] width 55 height 10
click at [523, 230] on span "Lejupielādēt" at bounding box center [526, 232] width 55 height 10
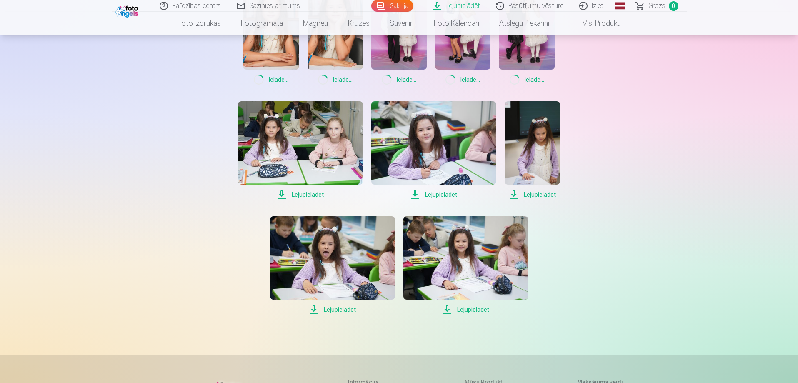
scroll to position [584, 0]
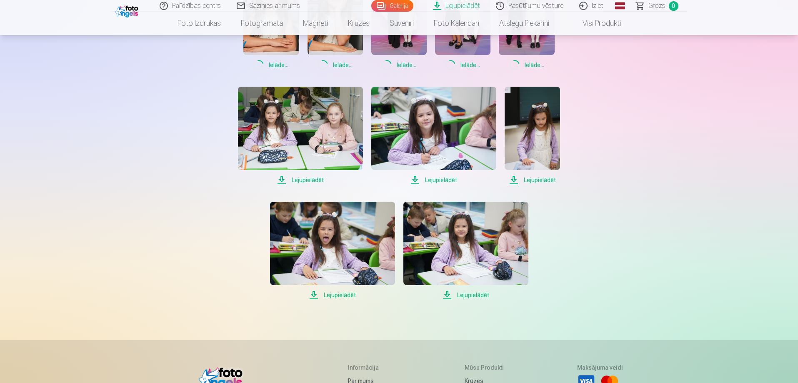
click at [316, 182] on span "Lejupielādēt" at bounding box center [300, 180] width 125 height 10
click at [436, 178] on span "Lejupielādēt" at bounding box center [433, 180] width 125 height 10
click at [533, 181] on span "Lejupielādēt" at bounding box center [532, 180] width 55 height 10
click at [341, 297] on span "Lejupielādēt" at bounding box center [332, 295] width 125 height 10
click at [462, 294] on span "Lejupielādēt" at bounding box center [466, 295] width 125 height 10
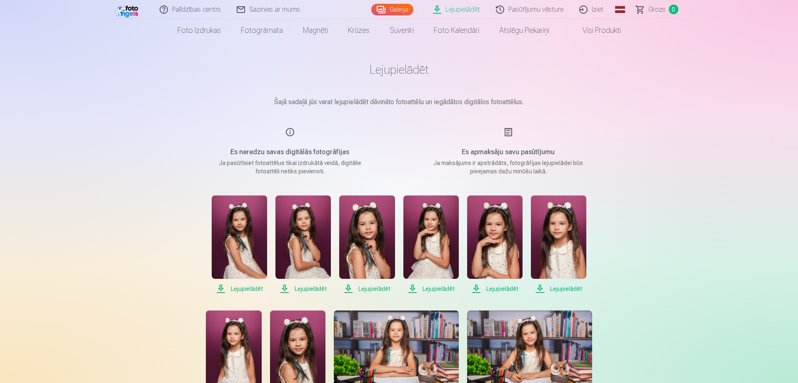
scroll to position [0, 0]
